Goal: Use online tool/utility: Utilize a website feature to perform a specific function

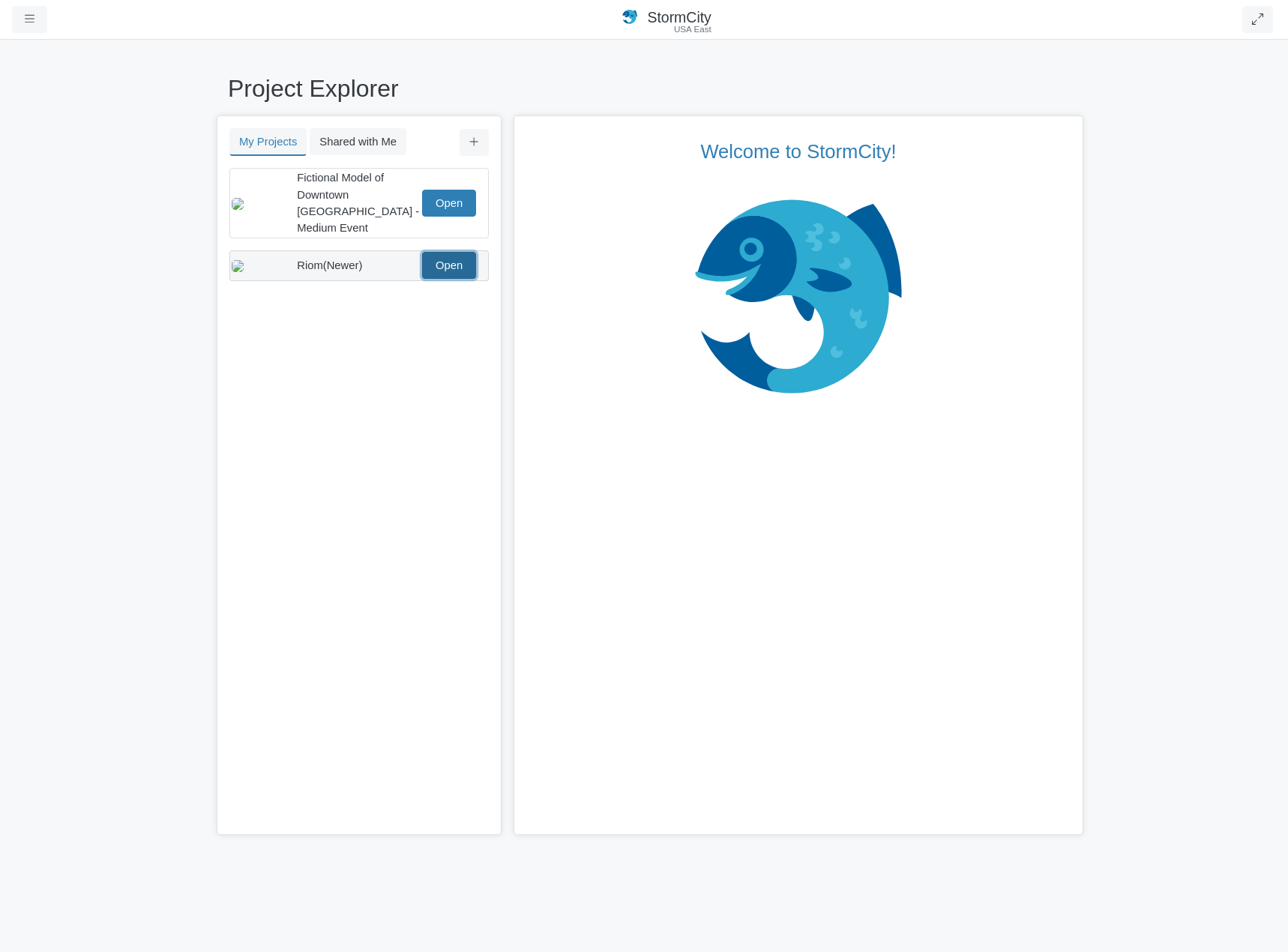
click at [464, 252] on link "Open" at bounding box center [449, 265] width 54 height 27
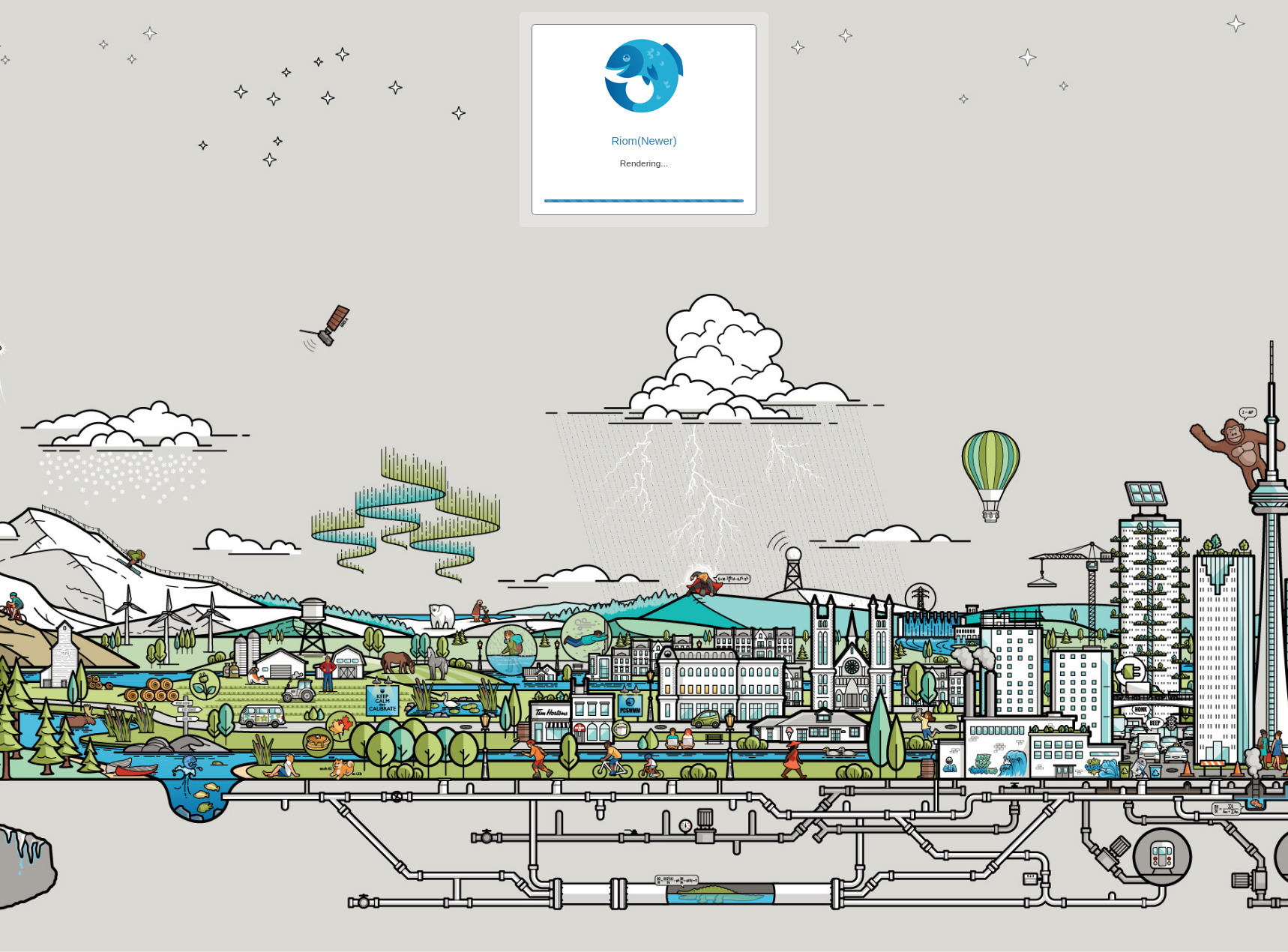
checkbox input "true"
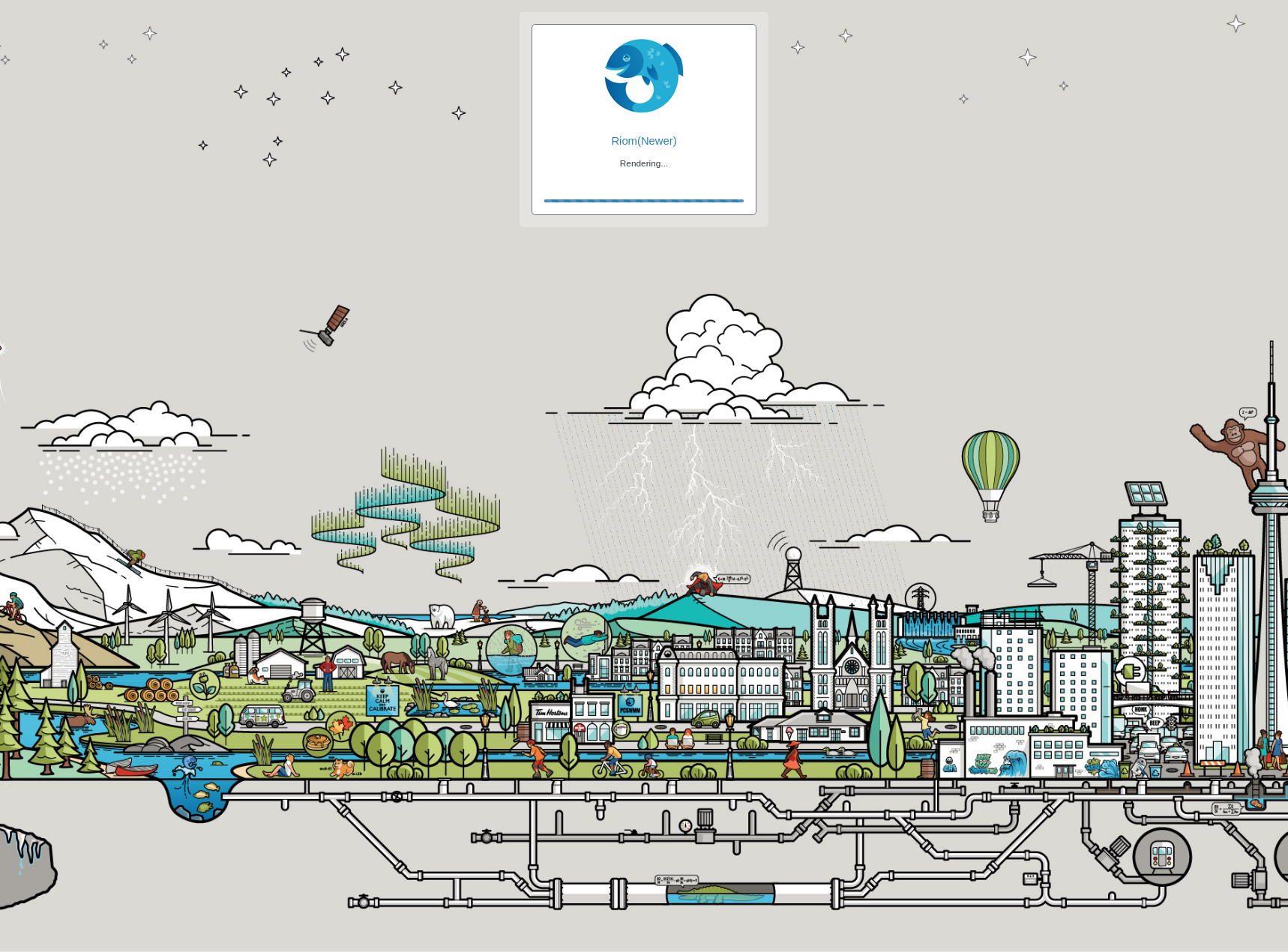
checkbox input "true"
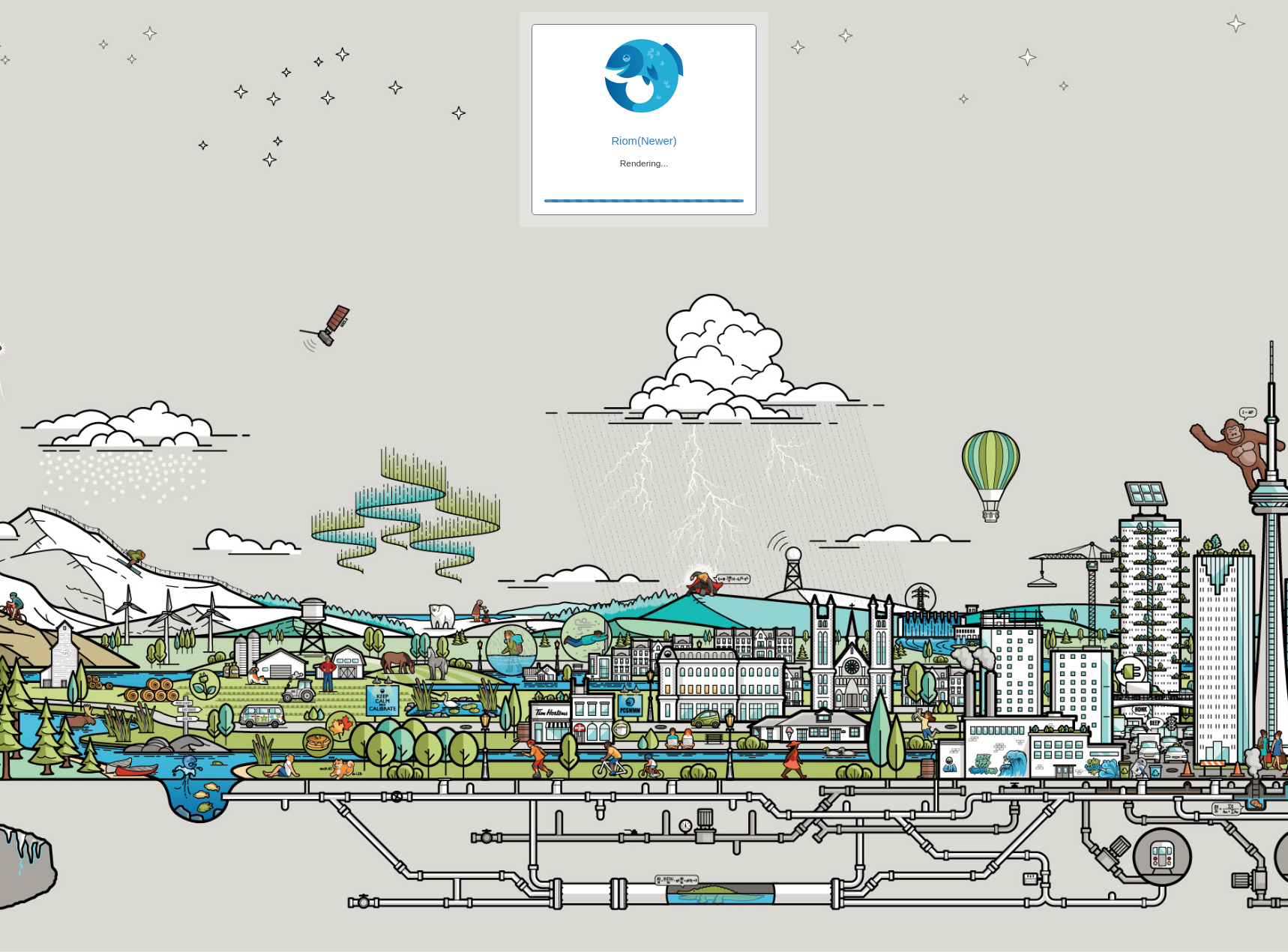
checkbox input "false"
checkbox input "true"
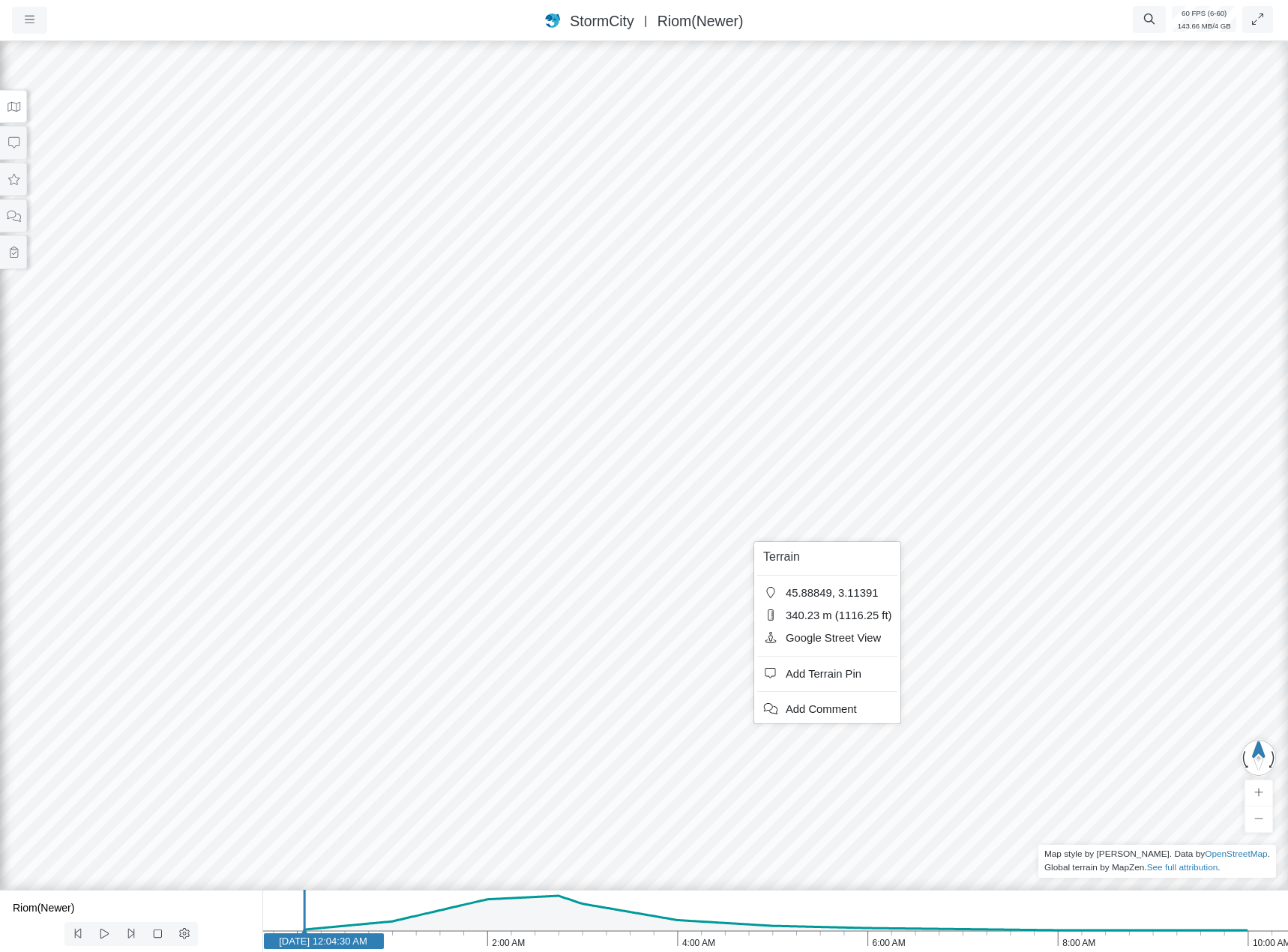
click at [768, 527] on div at bounding box center [644, 494] width 1288 height 913
click at [754, 542] on div at bounding box center [644, 494] width 1288 height 913
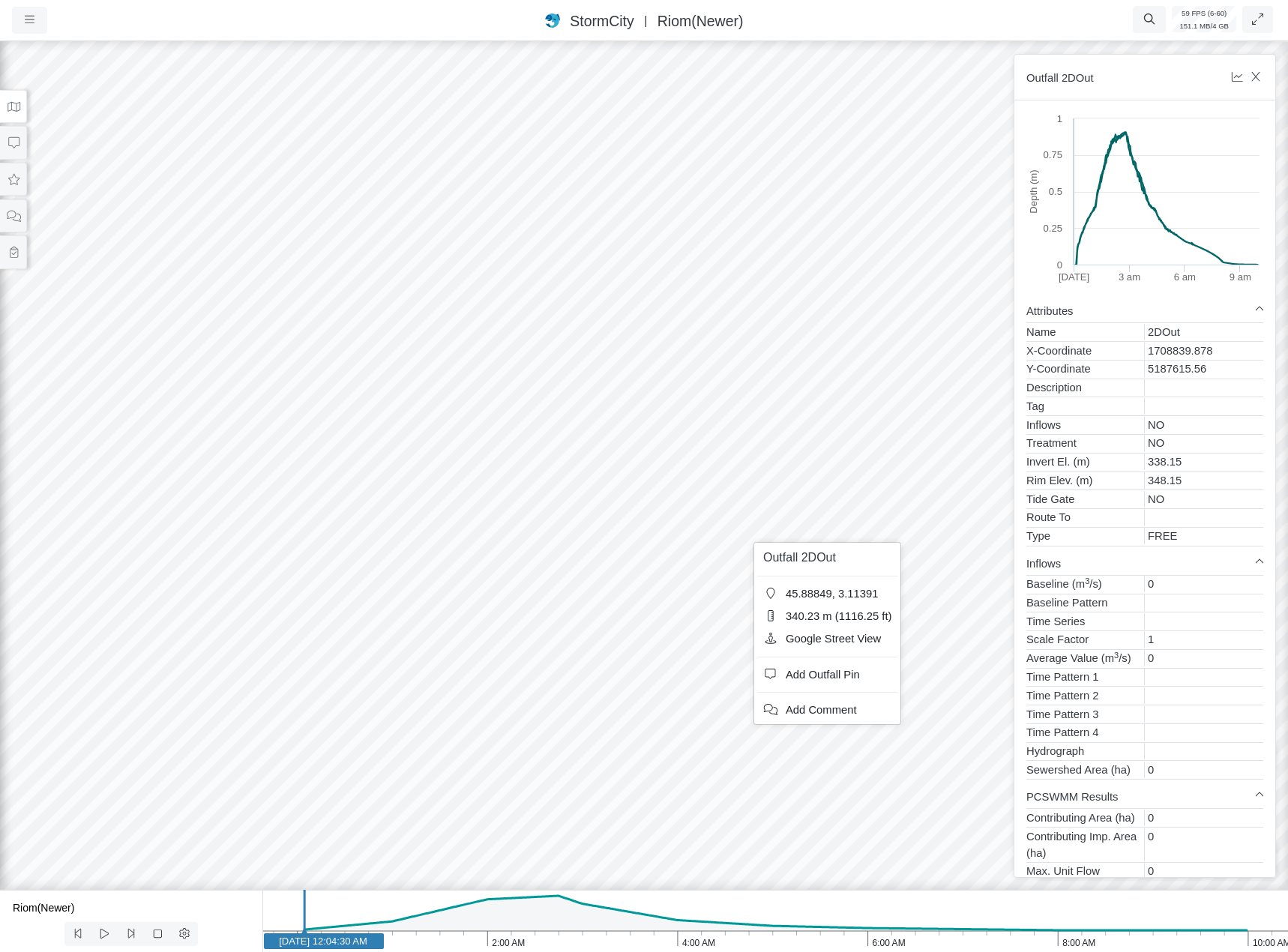
drag, startPoint x: 793, startPoint y: 709, endPoint x: 759, endPoint y: 705, distance: 34.2
click at [793, 709] on span "Add Comment" at bounding box center [821, 710] width 71 height 12
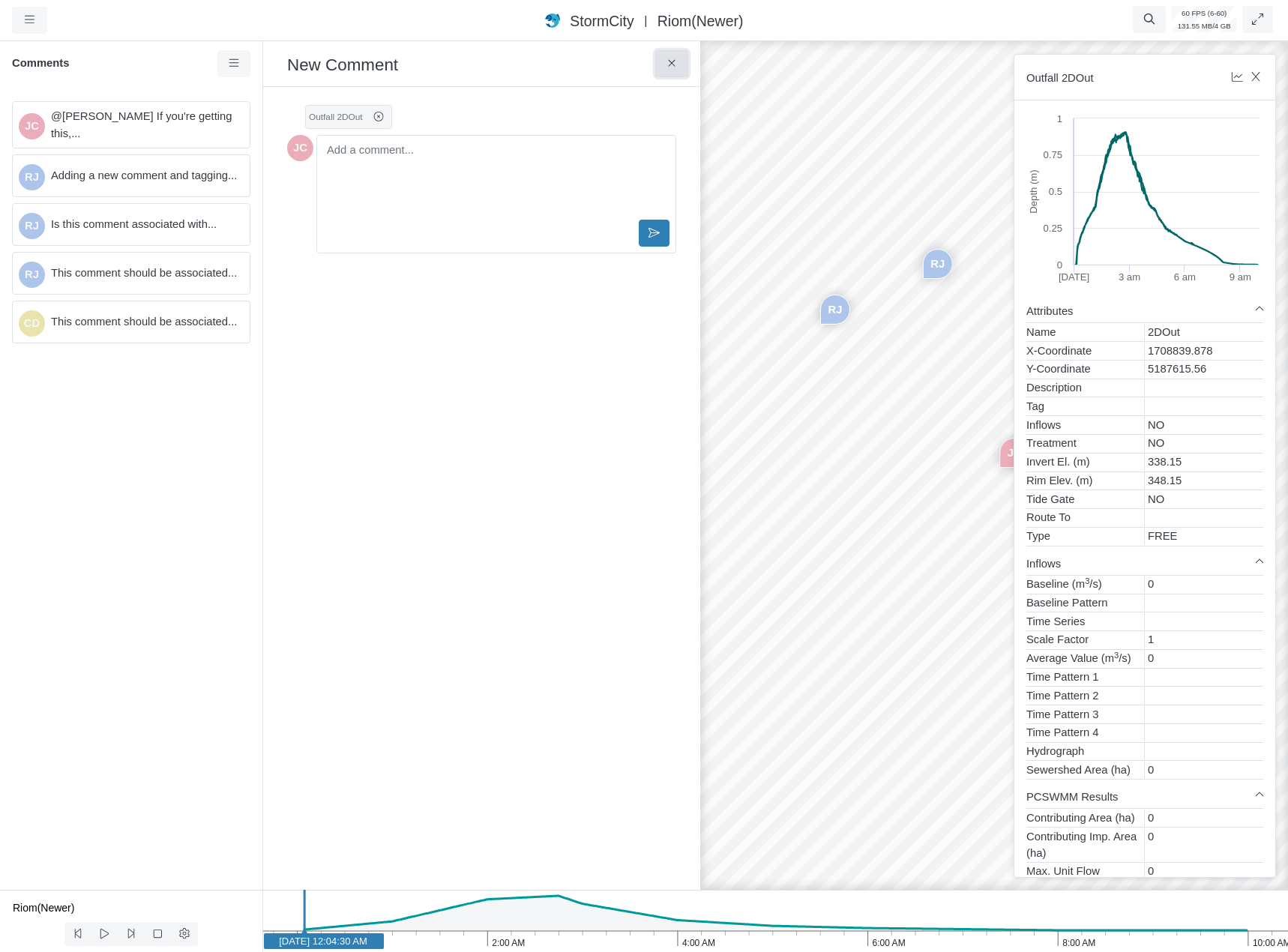
click at [663, 66] on button at bounding box center [671, 64] width 33 height 27
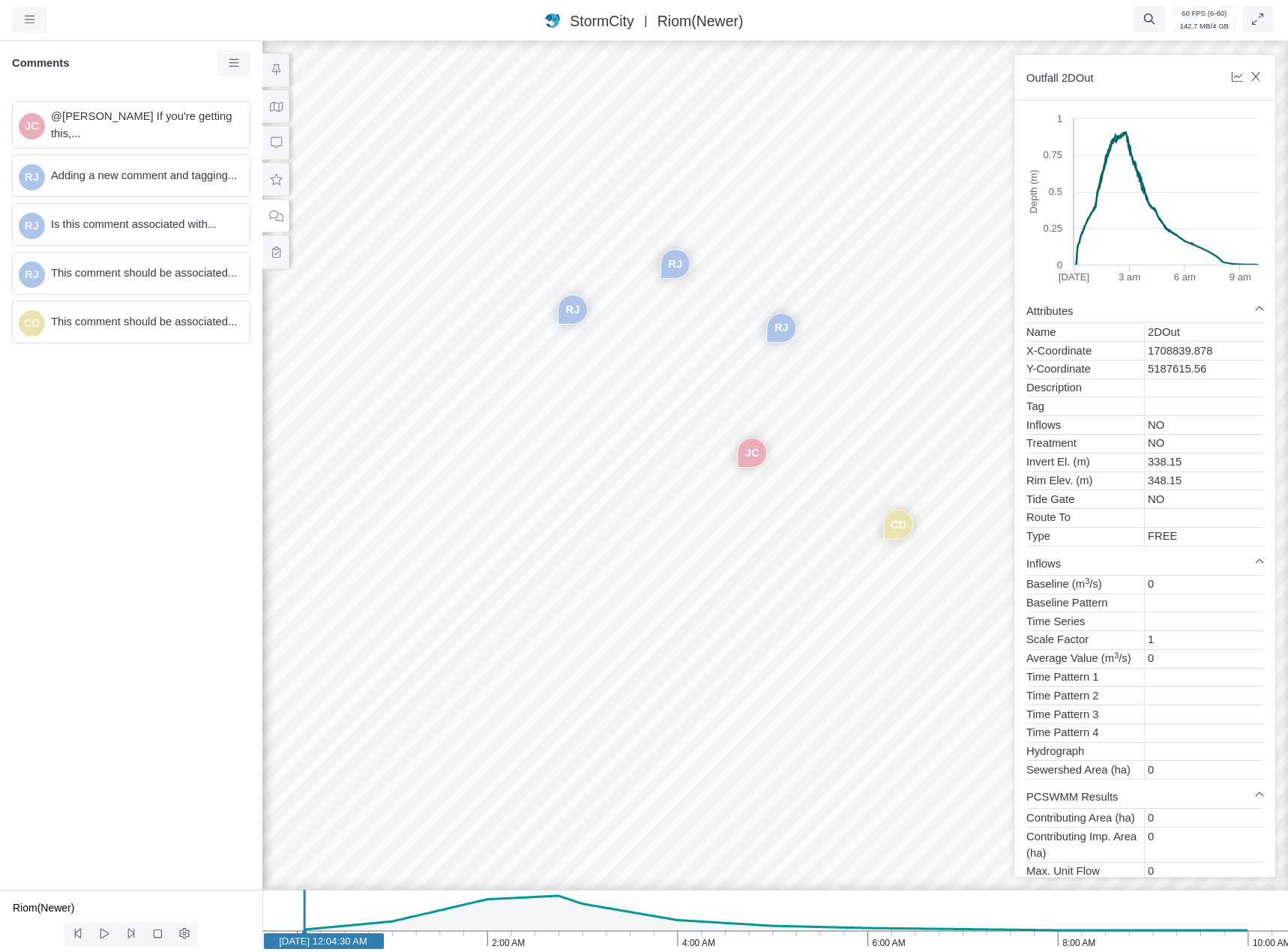
click at [836, 597] on div "JC RJ RJ RJ CD" at bounding box center [775, 494] width 1288 height 913
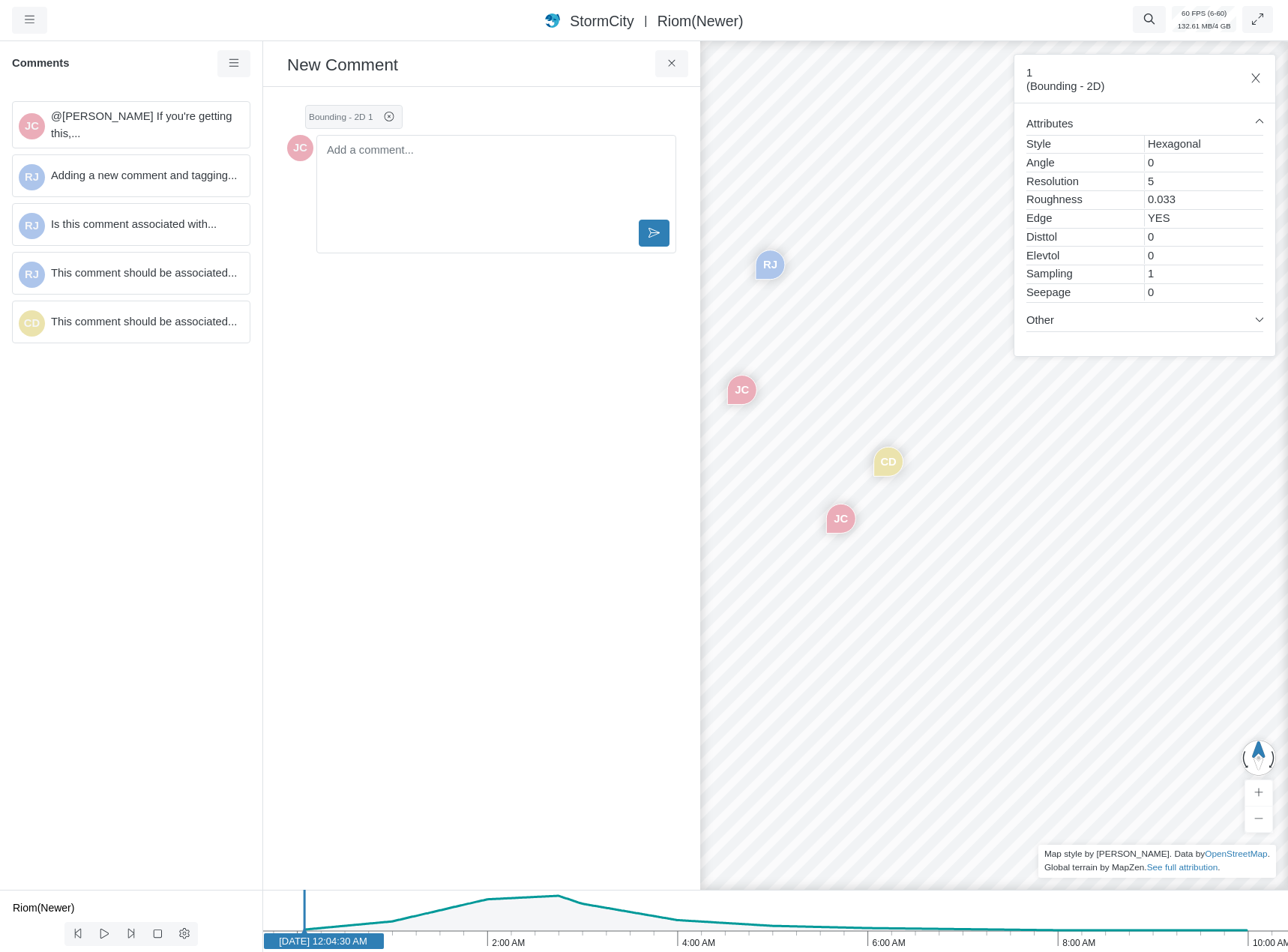
drag, startPoint x: 1167, startPoint y: 567, endPoint x: 893, endPoint y: 505, distance: 280.9
click at [893, 505] on div "JC RJ RJ RJ CD JC" at bounding box center [1037, 494] width 1288 height 913
drag, startPoint x: 789, startPoint y: 469, endPoint x: 1007, endPoint y: 543, distance: 230.2
click at [1007, 543] on div "JC RJ RJ RJ CD JC" at bounding box center [1037, 494] width 1288 height 913
drag, startPoint x: 923, startPoint y: 440, endPoint x: 979, endPoint y: 462, distance: 60.2
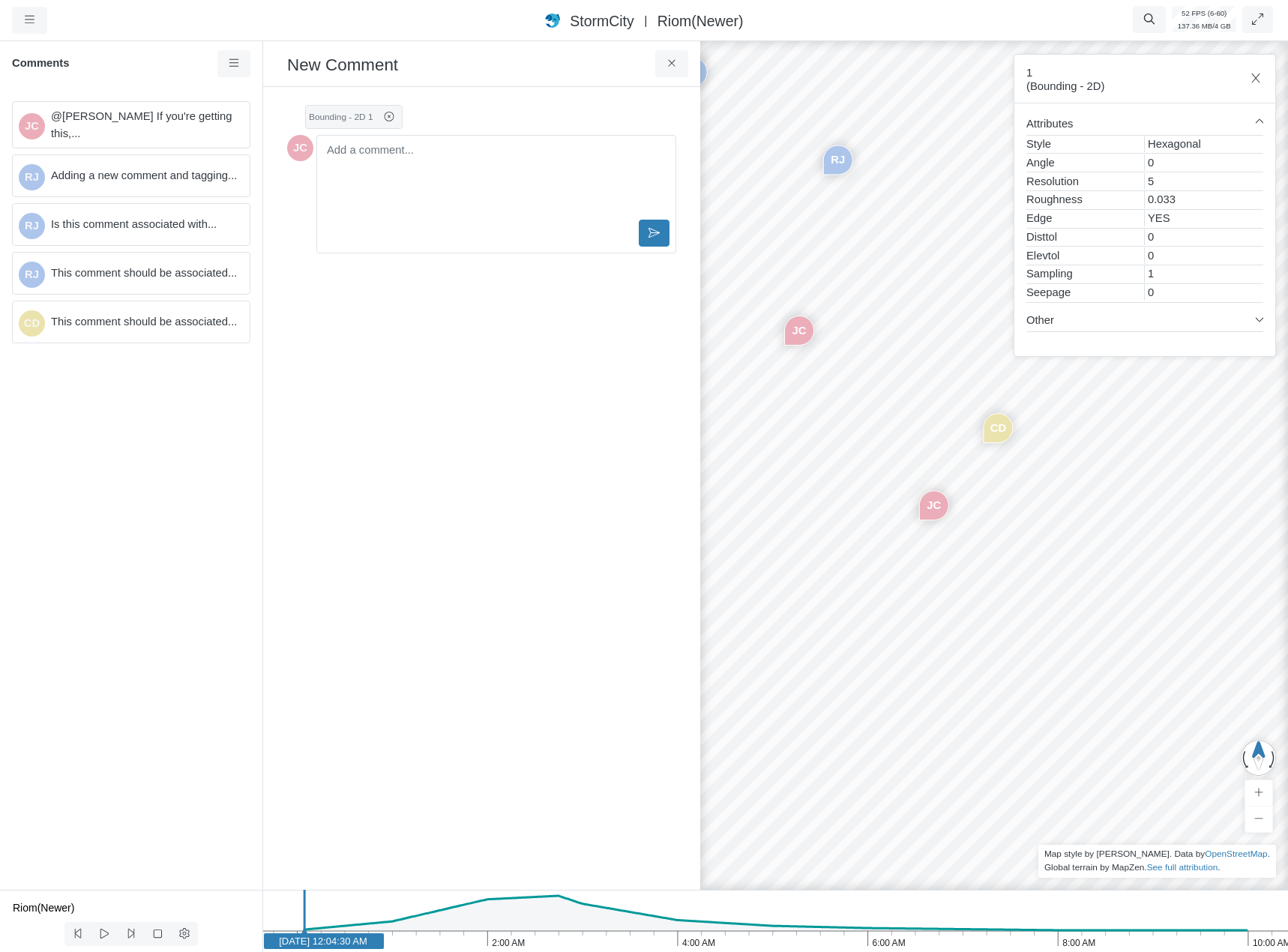
click at [978, 461] on div "JC RJ RJ RJ CD JC" at bounding box center [1037, 494] width 1288 height 913
click at [867, 381] on div "JC RJ RJ RJ CD JC" at bounding box center [1037, 494] width 1288 height 913
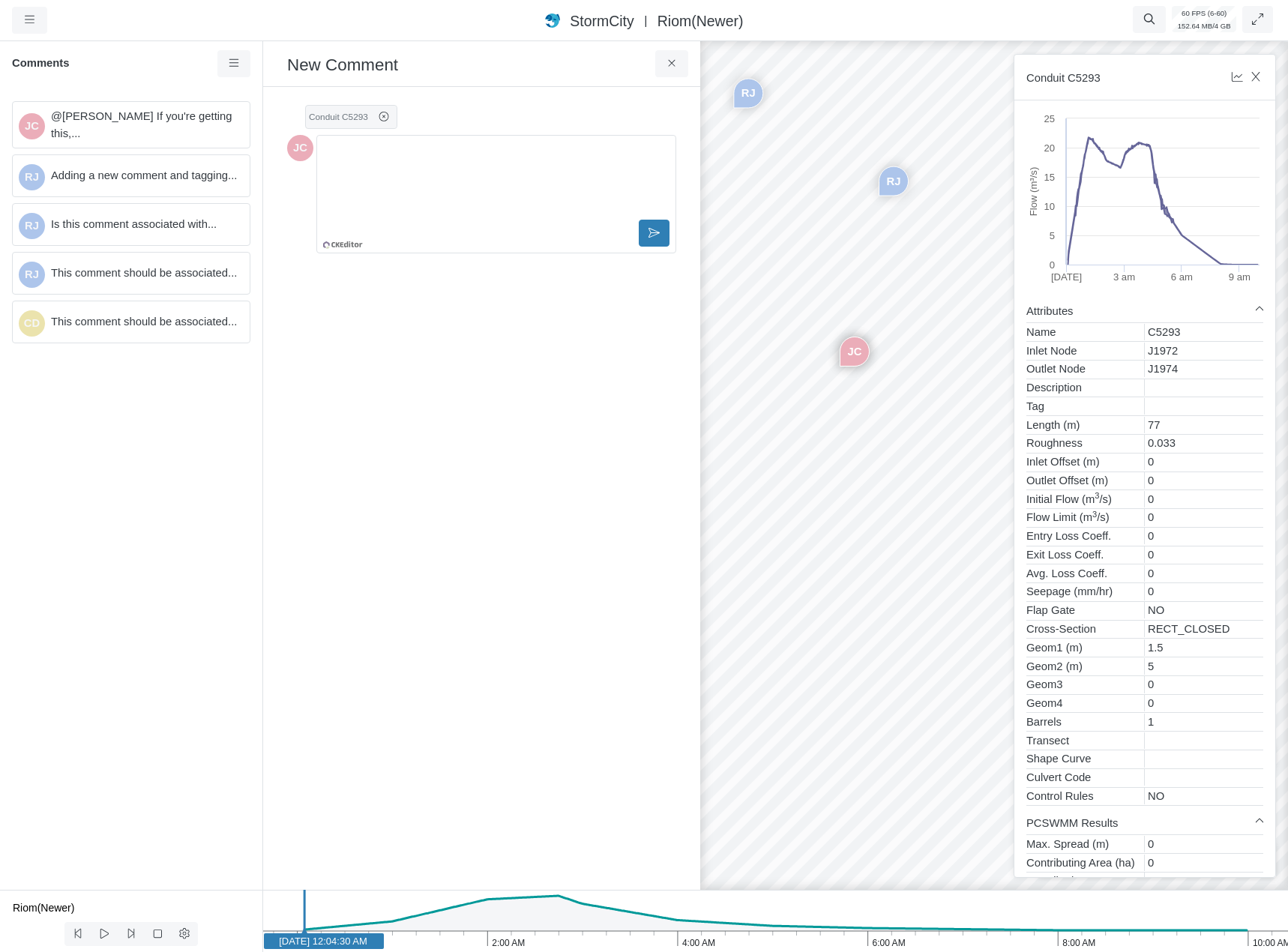
click at [925, 409] on div "JC RJ RJ RJ CD JC" at bounding box center [1037, 494] width 1288 height 913
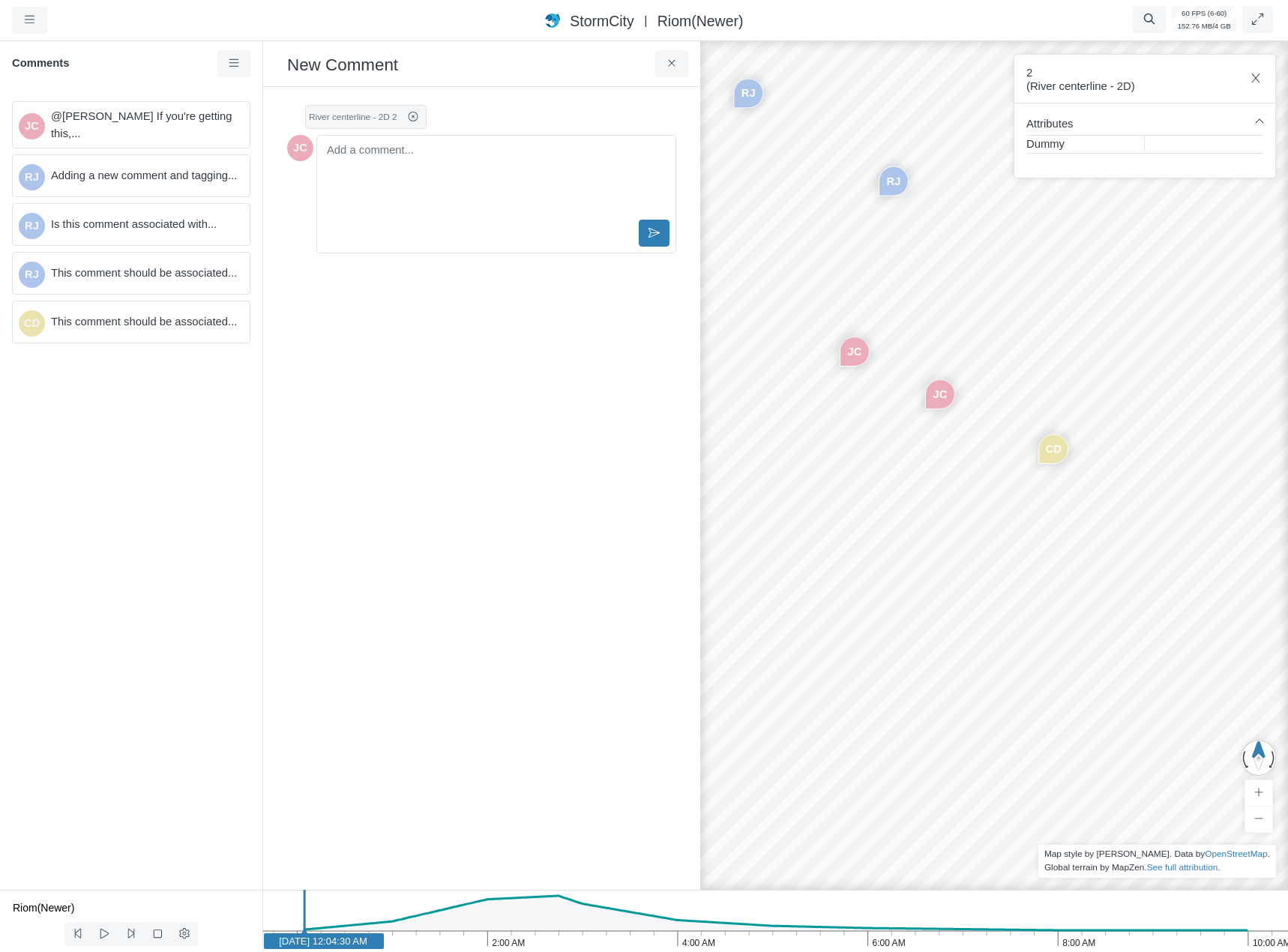
click at [962, 424] on div "JC RJ RJ RJ CD JC" at bounding box center [1037, 494] width 1288 height 913
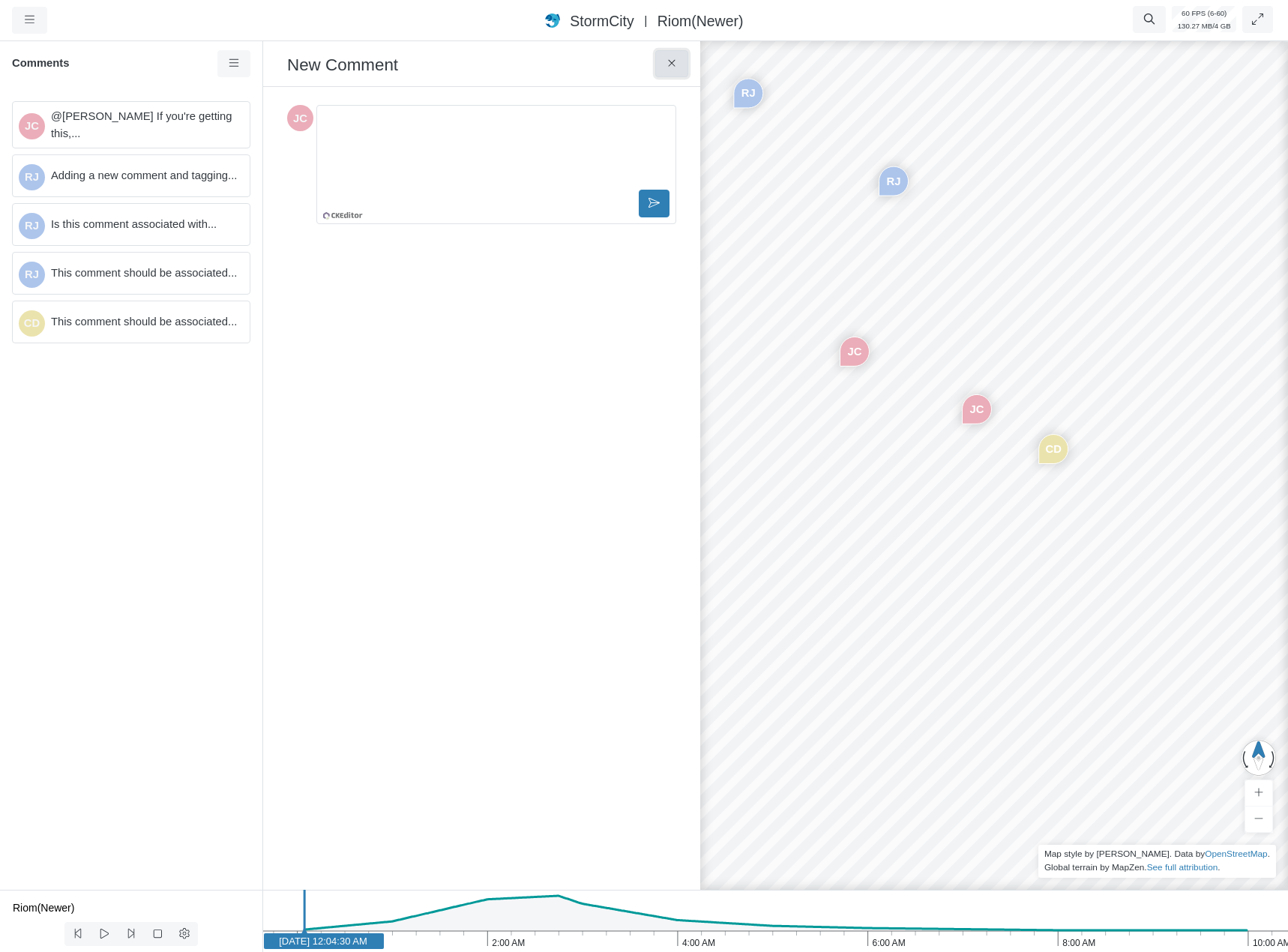
click at [672, 62] on icon at bounding box center [672, 64] width 14 height 11
